Goal: Information Seeking & Learning: Learn about a topic

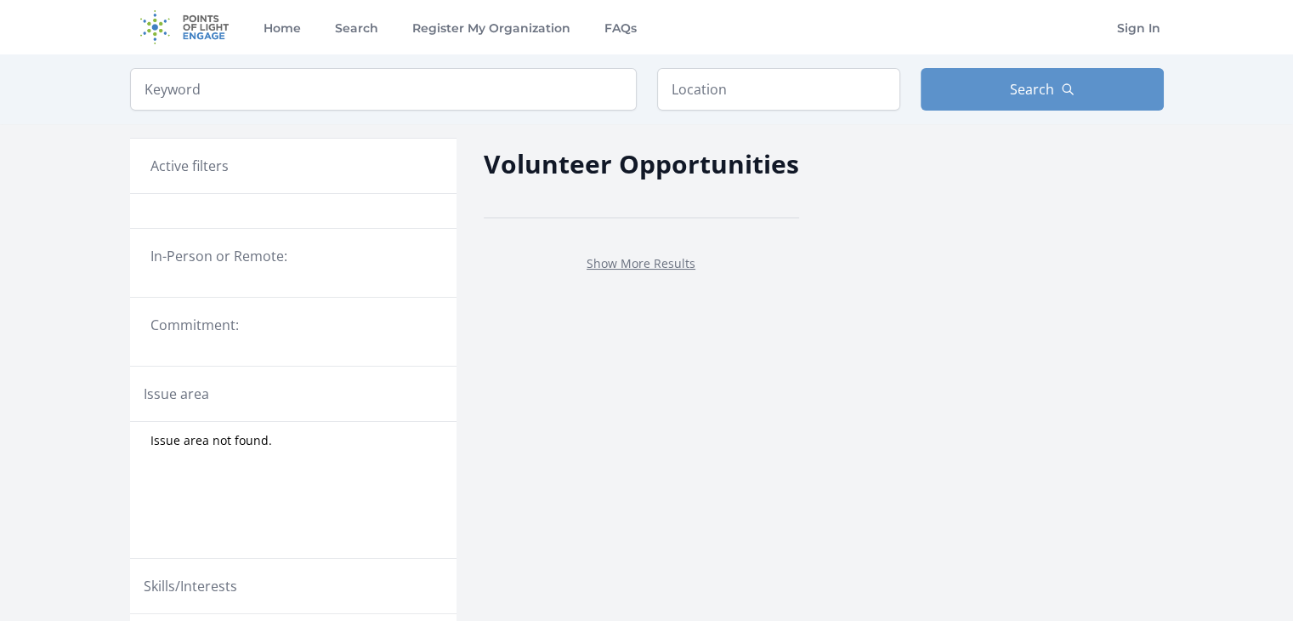
scroll to position [207, 0]
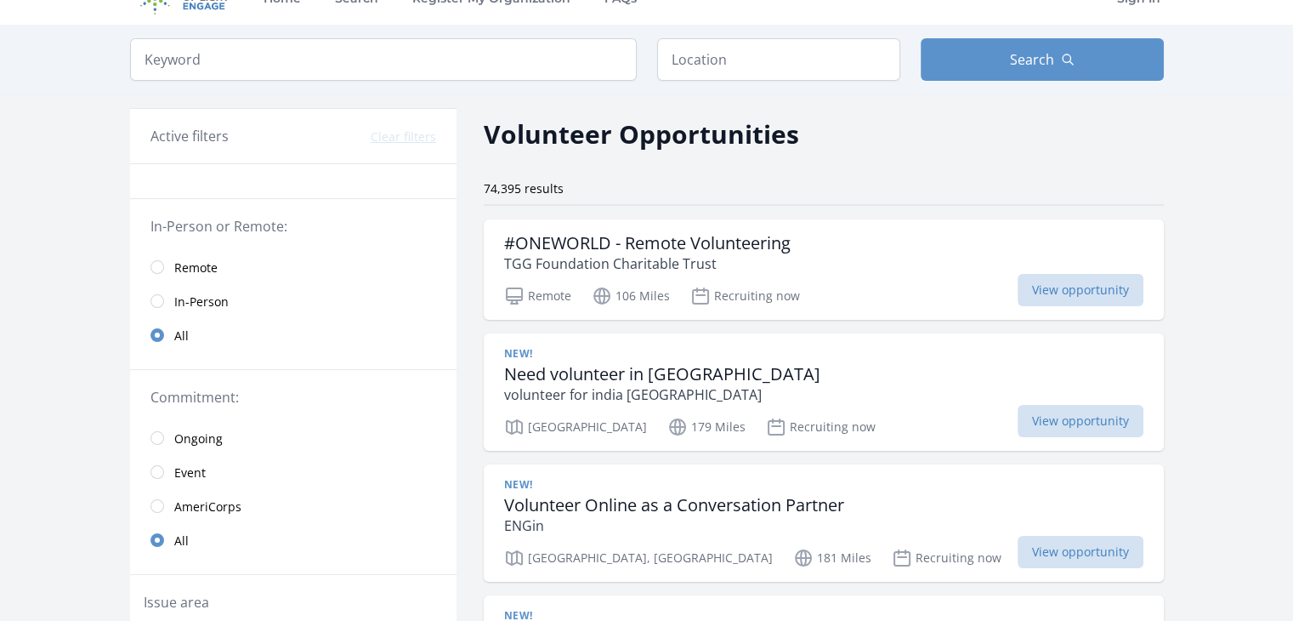
scroll to position [31, 0]
drag, startPoint x: 808, startPoint y: 61, endPoint x: 820, endPoint y: 31, distance: 32.4
click at [820, 31] on div "Keyword Location Search" at bounding box center [647, 59] width 1088 height 70
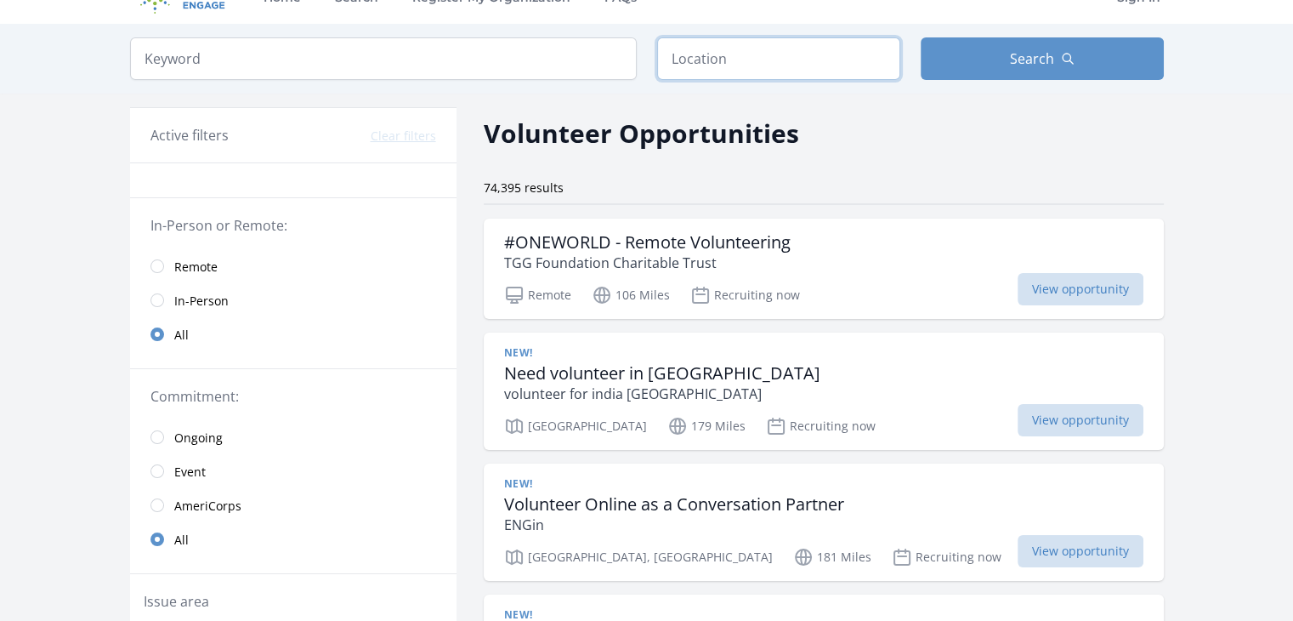
click at [800, 45] on input "text" at bounding box center [778, 58] width 243 height 43
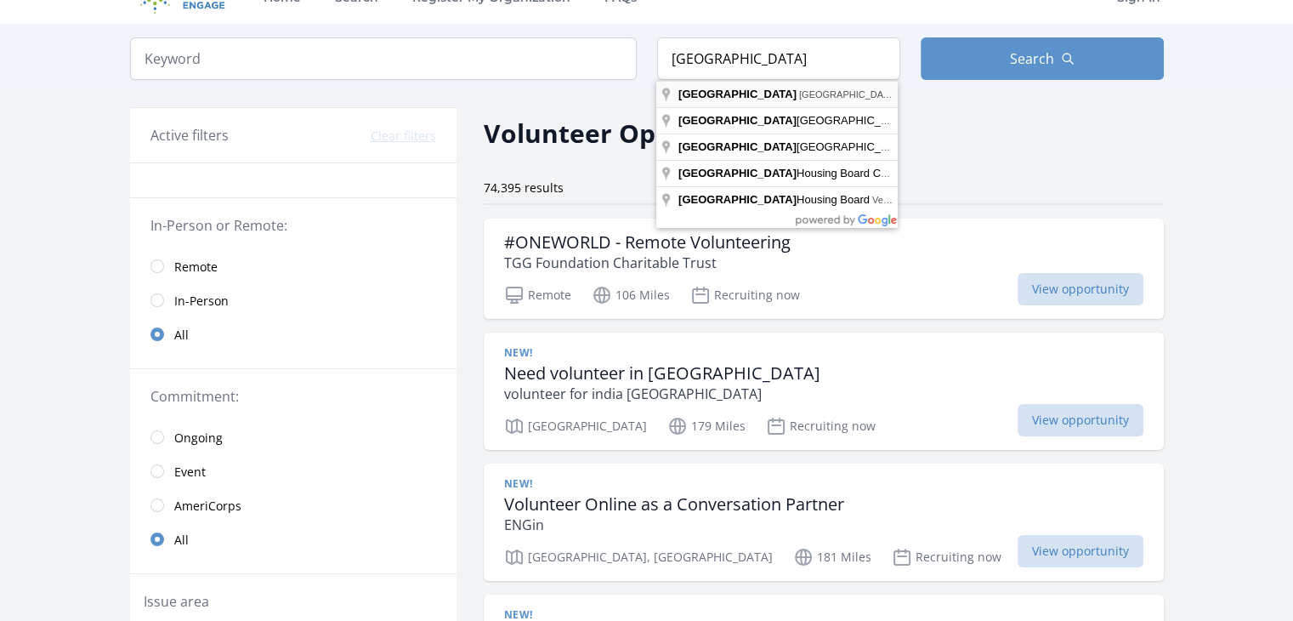
type input "[GEOGRAPHIC_DATA], [GEOGRAPHIC_DATA]"
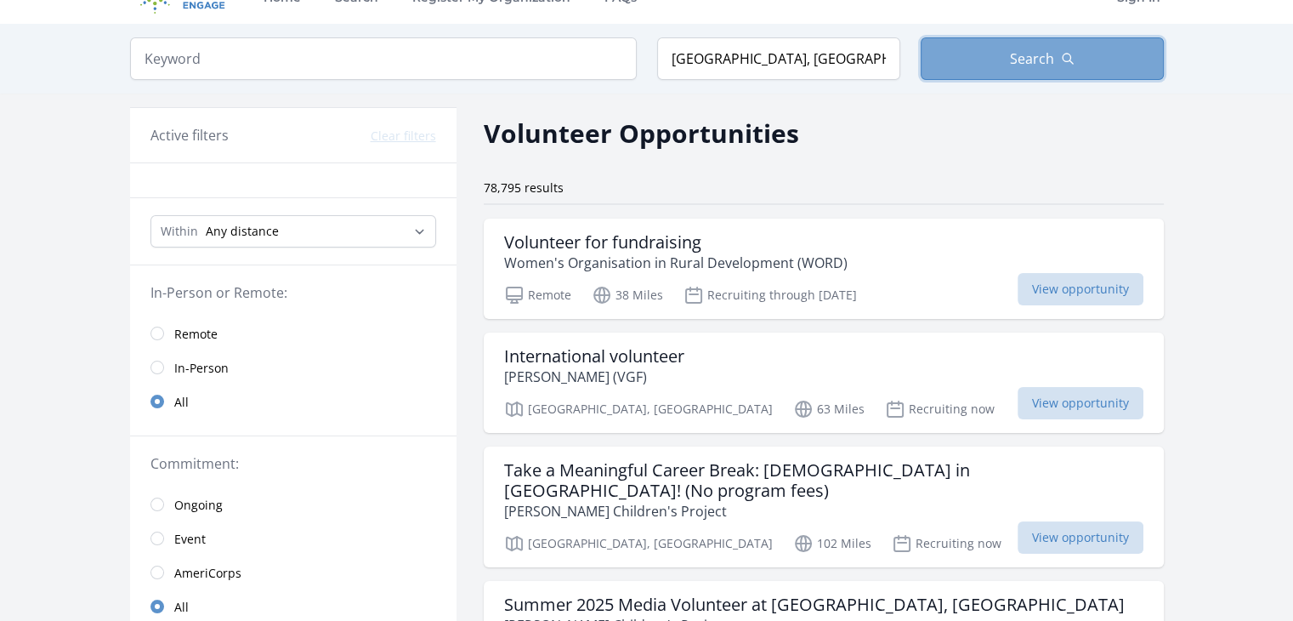
click at [962, 51] on button "Search" at bounding box center [1042, 58] width 243 height 43
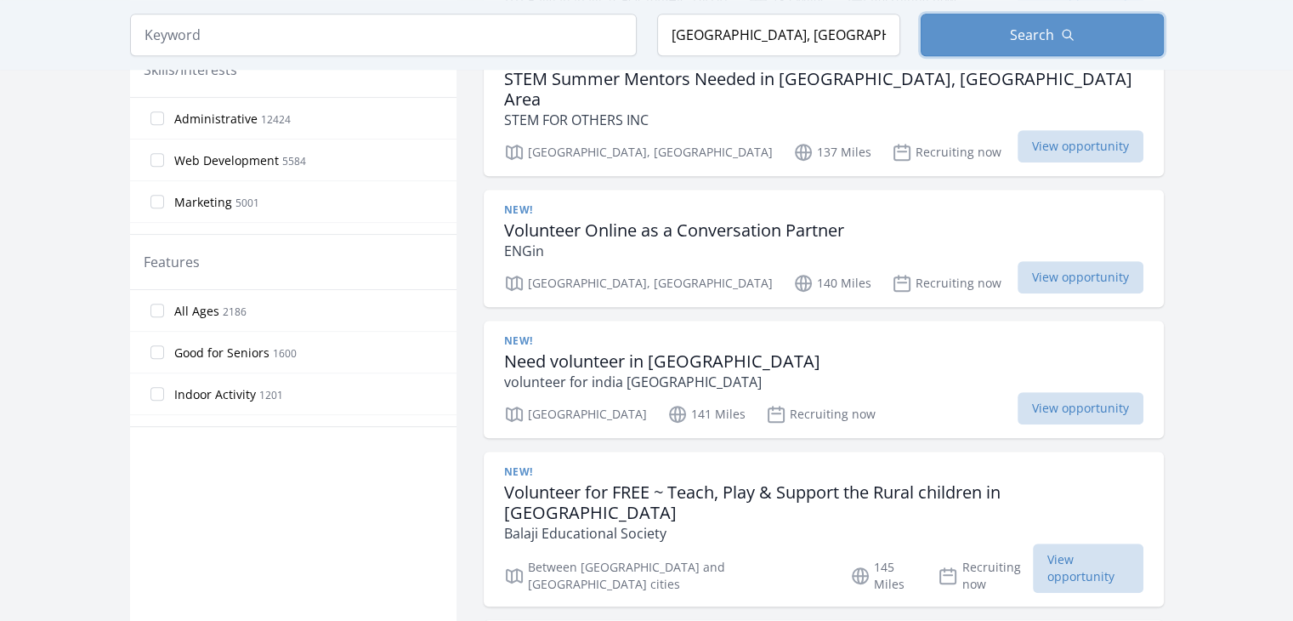
scroll to position [823, 0]
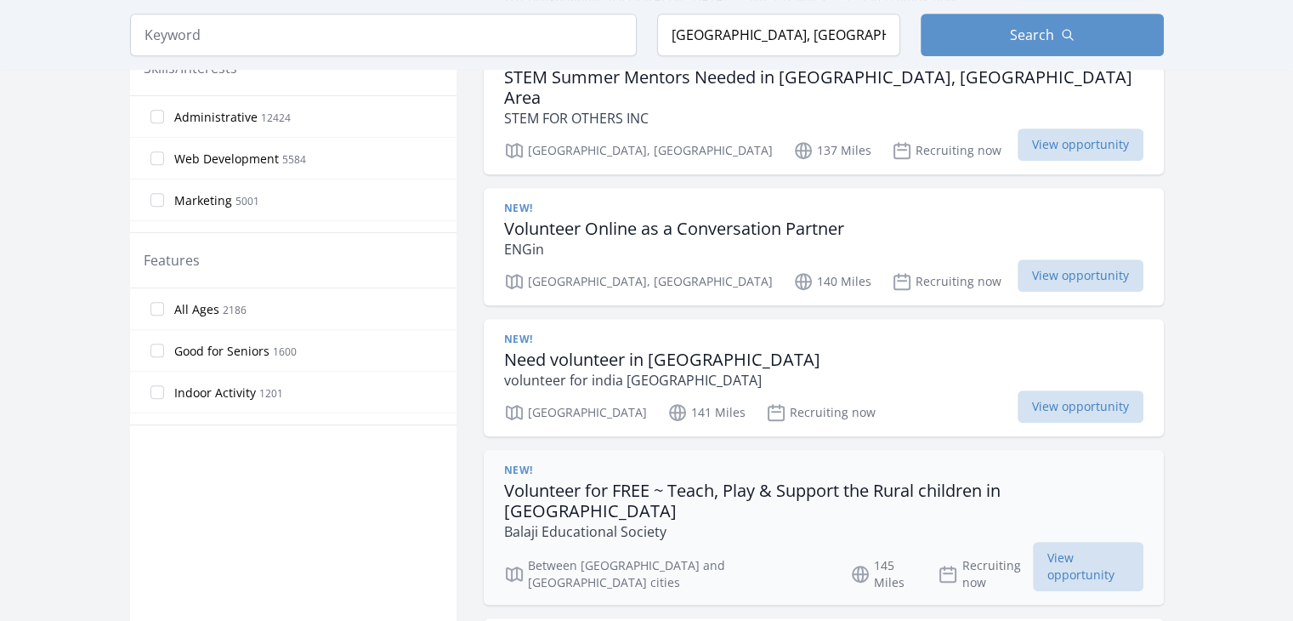
click at [893, 480] on h3 "Volunteer for FREE ~ Teach, Play & Support the Rural children in [GEOGRAPHIC_DA…" at bounding box center [823, 500] width 639 height 41
click at [1073, 541] on span "View opportunity" at bounding box center [1088, 565] width 110 height 49
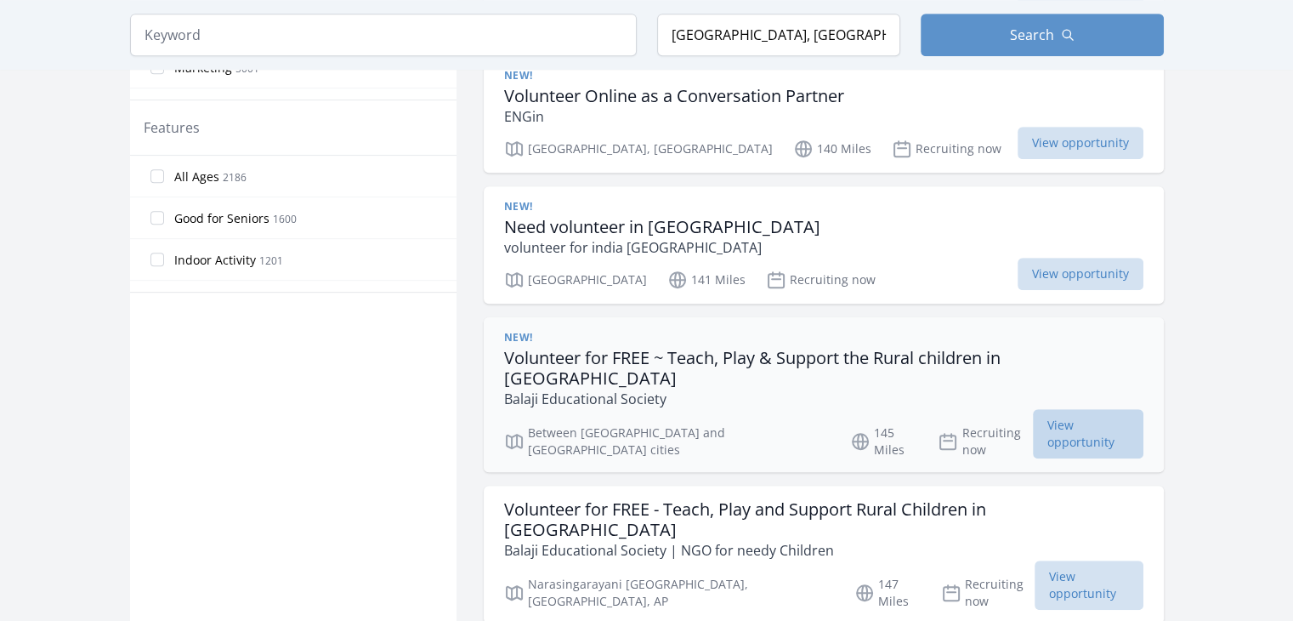
scroll to position [957, 0]
click at [1074, 407] on span "View opportunity" at bounding box center [1088, 431] width 110 height 49
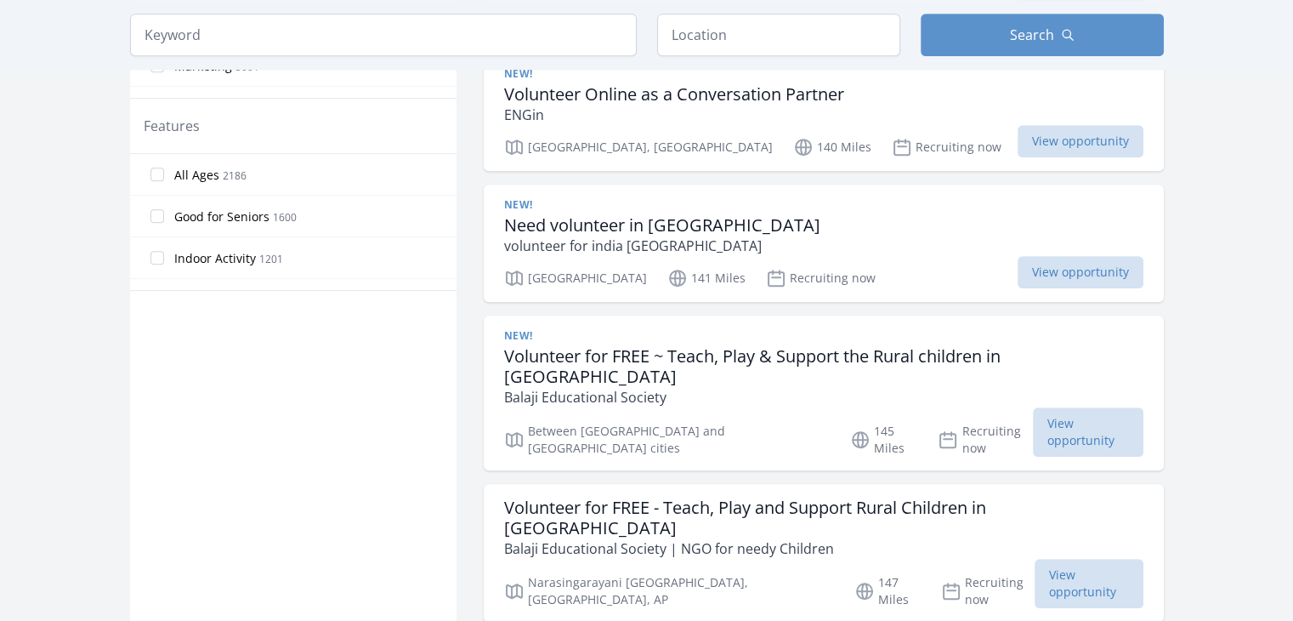
scroll to position [31, 0]
